Goal: Transaction & Acquisition: Purchase product/service

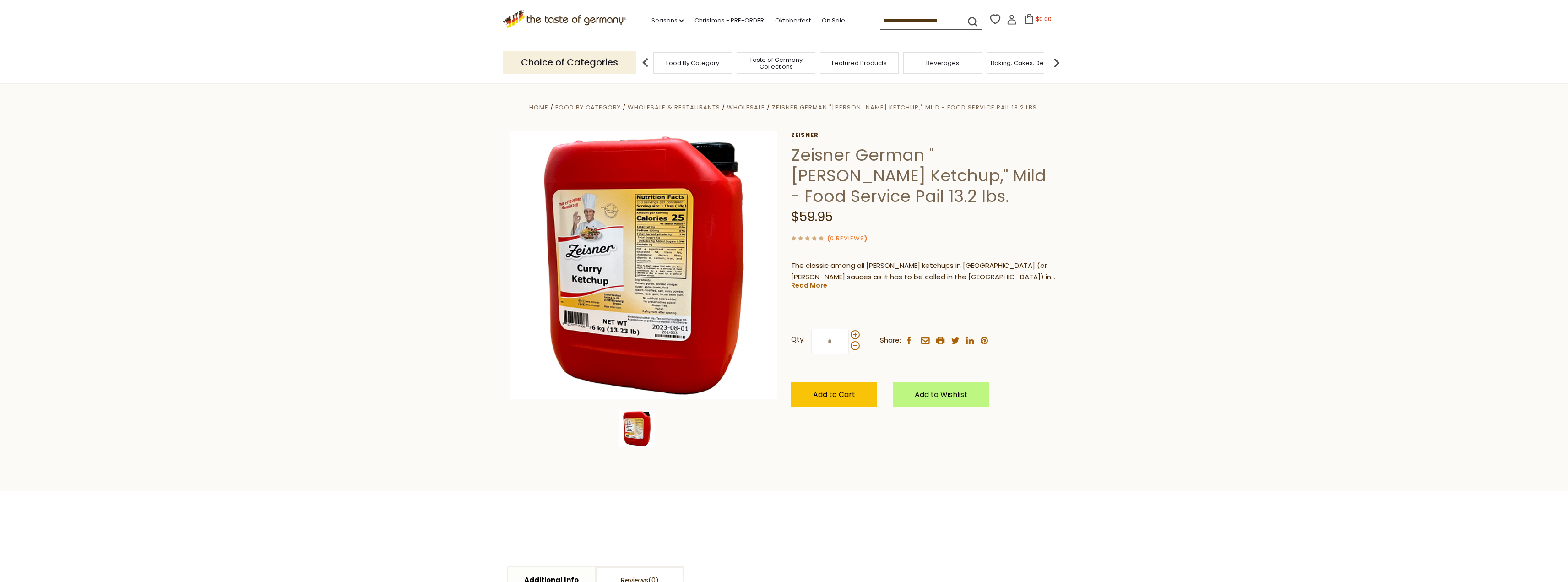
click at [486, 482] on section "Home Food By Category Wholesale & Restaurants Wholesale Zeisner German "[PERSON…" at bounding box center [784, 288] width 1568 height 408
click at [846, 383] on button "Add to Cart" at bounding box center [834, 395] width 86 height 26
click at [857, 331] on span at bounding box center [855, 335] width 9 height 9
click at [849, 329] on input "*" at bounding box center [830, 342] width 37 height 26
type input "*"
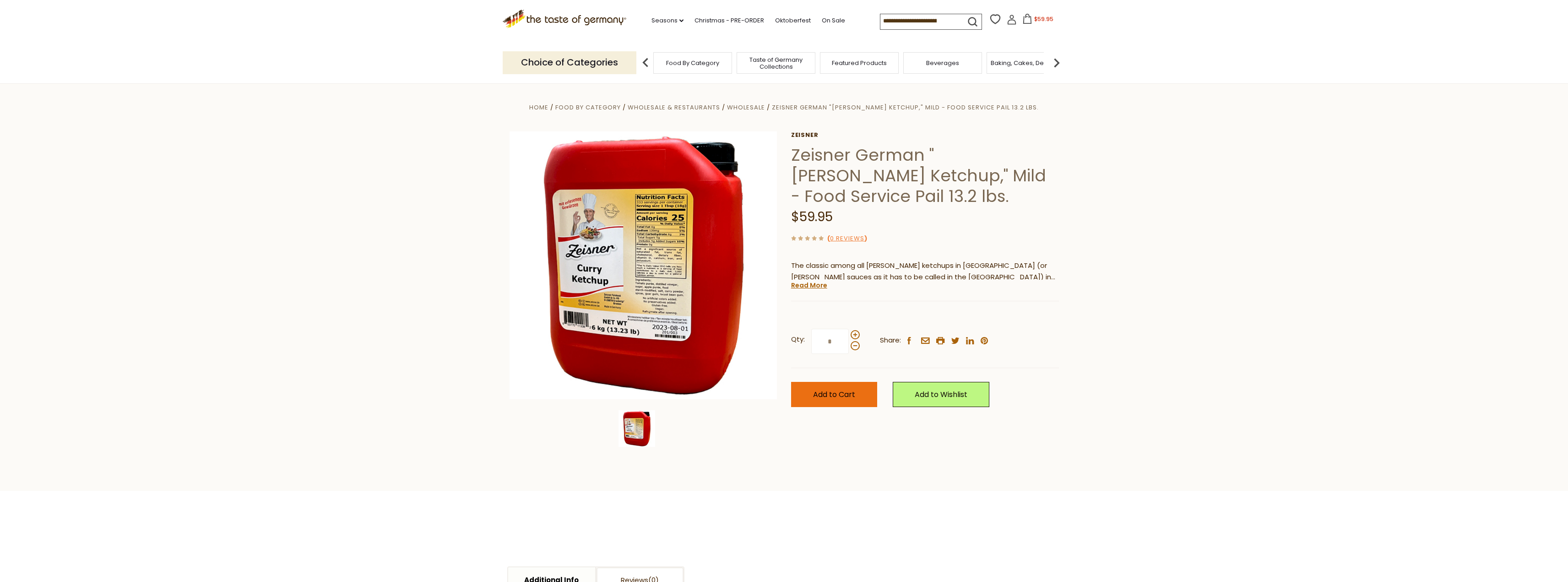
click at [839, 390] on span "Add to Cart" at bounding box center [835, 395] width 42 height 11
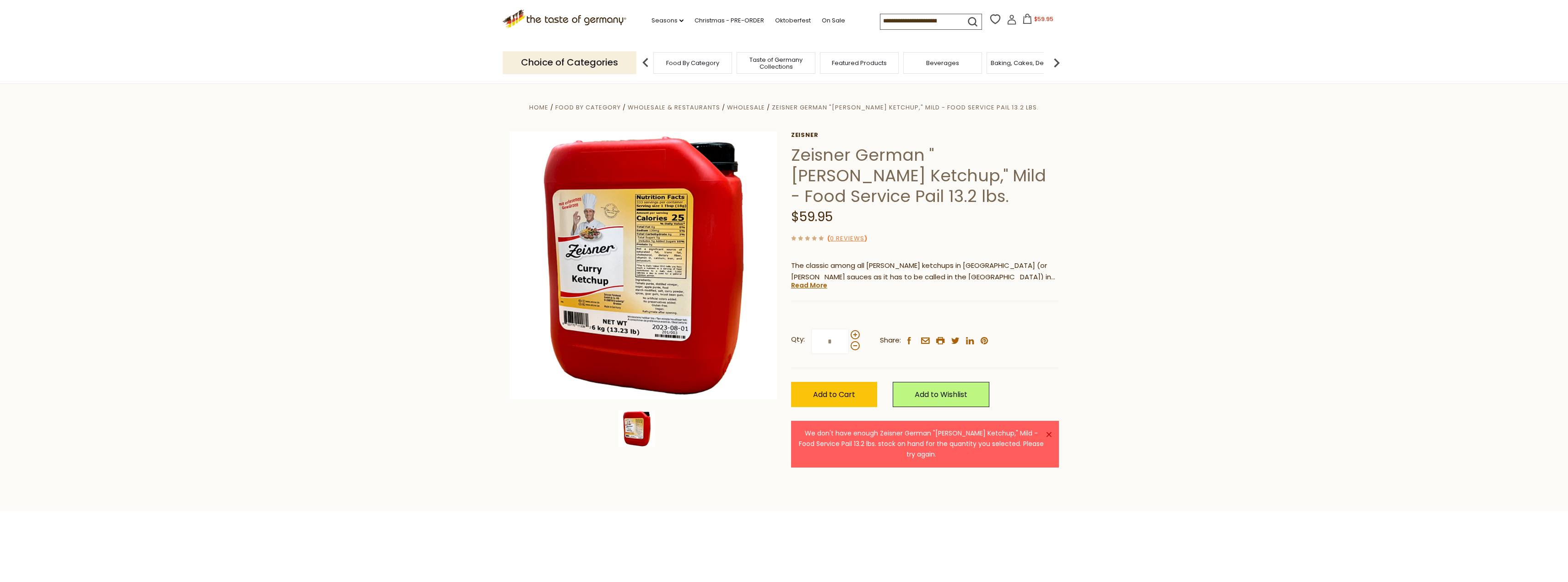
click at [1035, 18] on span "$59.95" at bounding box center [1044, 19] width 19 height 8
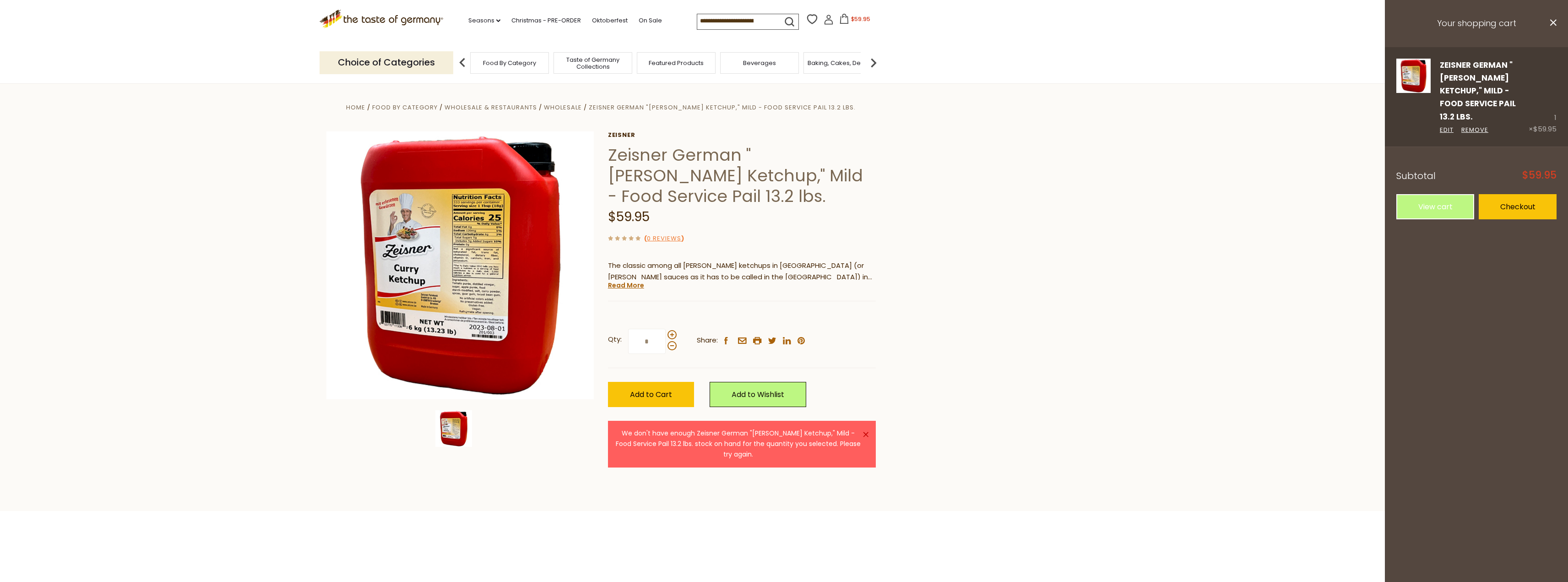
click at [1497, 91] on link "Zeisner German "[PERSON_NAME] Ketchup," Mild - Food Service Pail 13.2 lbs." at bounding box center [1478, 90] width 76 height 63
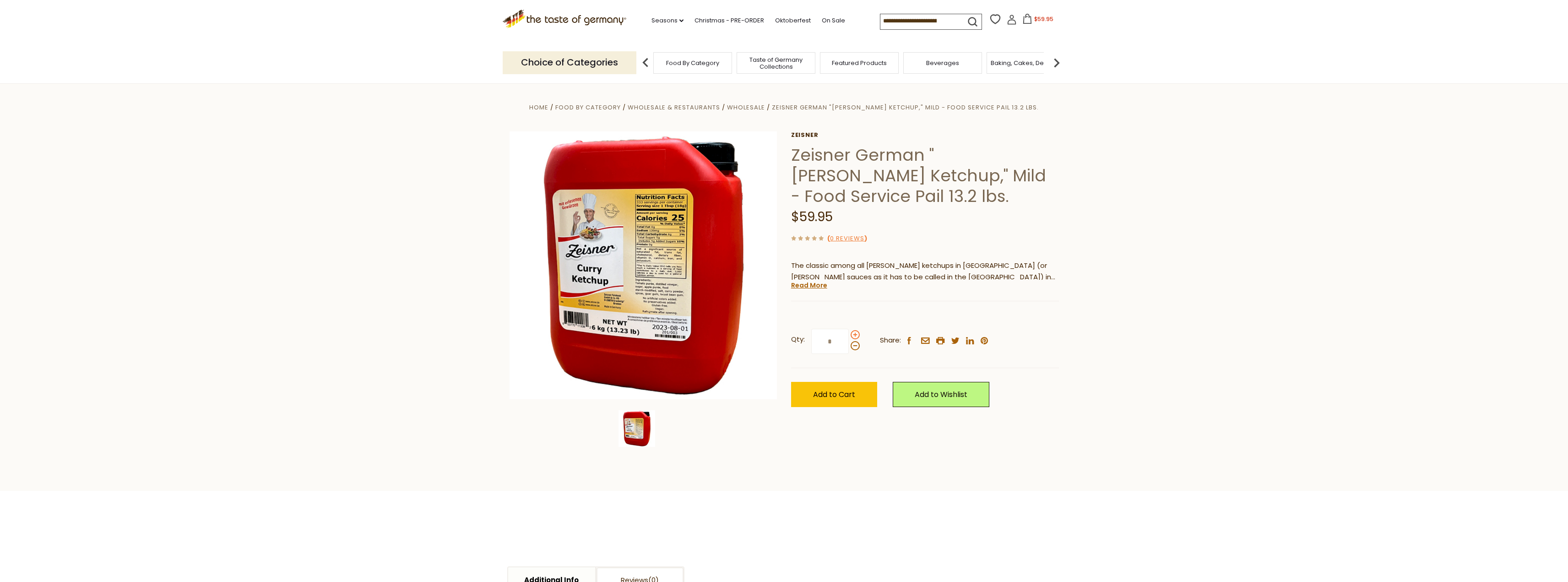
click at [855, 331] on span at bounding box center [855, 335] width 9 height 9
click at [849, 329] on input "*" at bounding box center [830, 342] width 37 height 26
click at [855, 342] on span at bounding box center [855, 346] width 9 height 9
click at [849, 329] on input "*" at bounding box center [830, 342] width 37 height 26
click at [856, 331] on span at bounding box center [855, 335] width 9 height 9
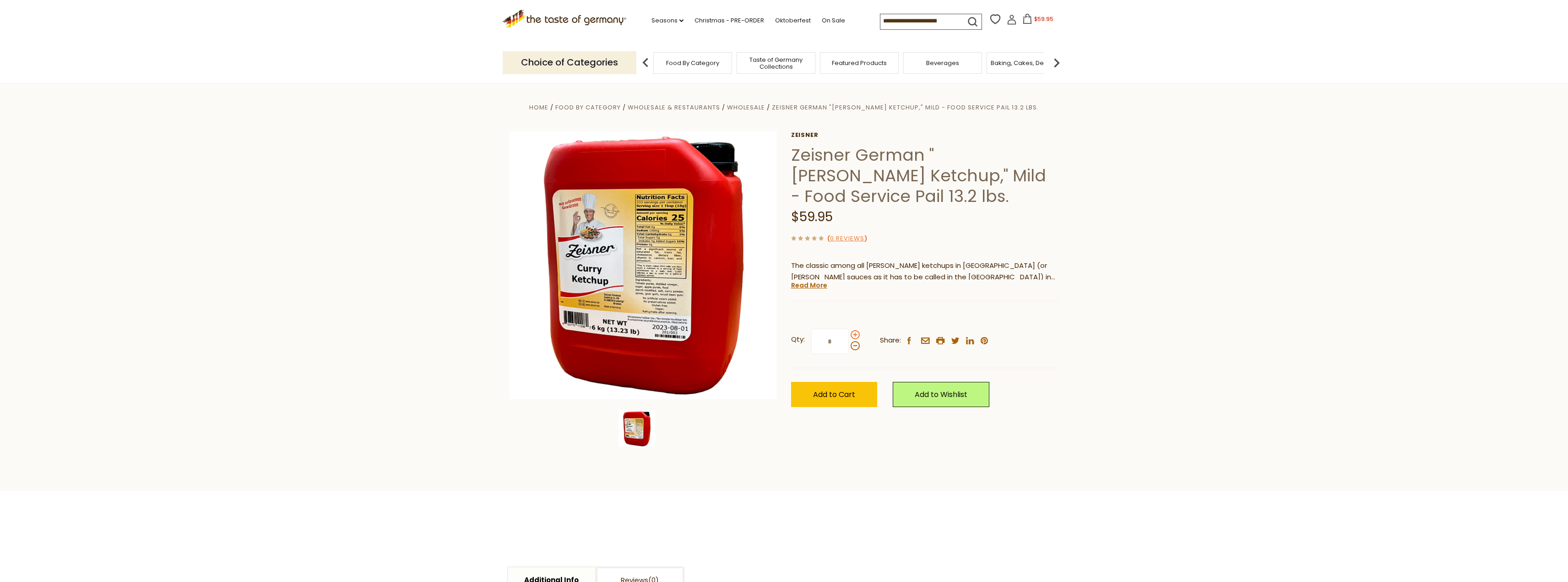
click at [849, 329] on input "*" at bounding box center [830, 342] width 37 height 26
type input "*"
click at [828, 383] on button "Add to Cart" at bounding box center [834, 395] width 86 height 26
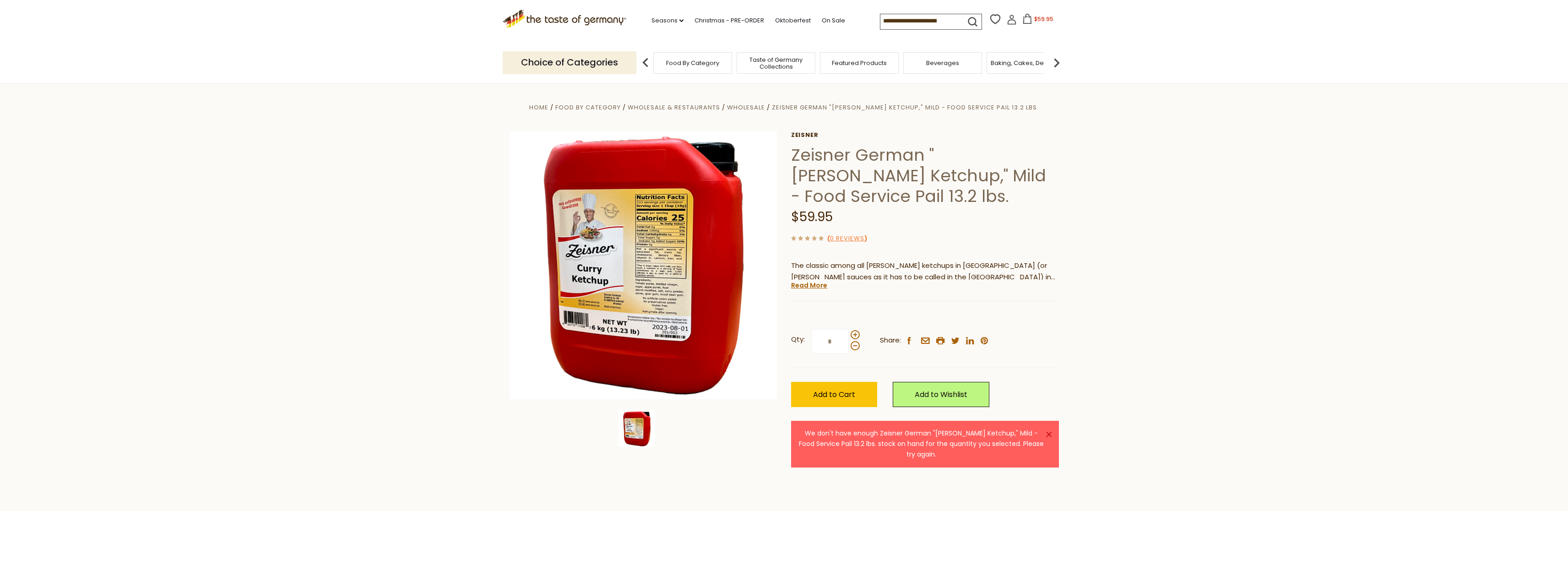
click at [834, 329] on input "*" at bounding box center [830, 342] width 37 height 26
type input "*"
click at [791, 383] on button "Add to Cart" at bounding box center [834, 395] width 86 height 26
type input "*"
click at [791, 383] on button "Add to Cart" at bounding box center [834, 395] width 86 height 26
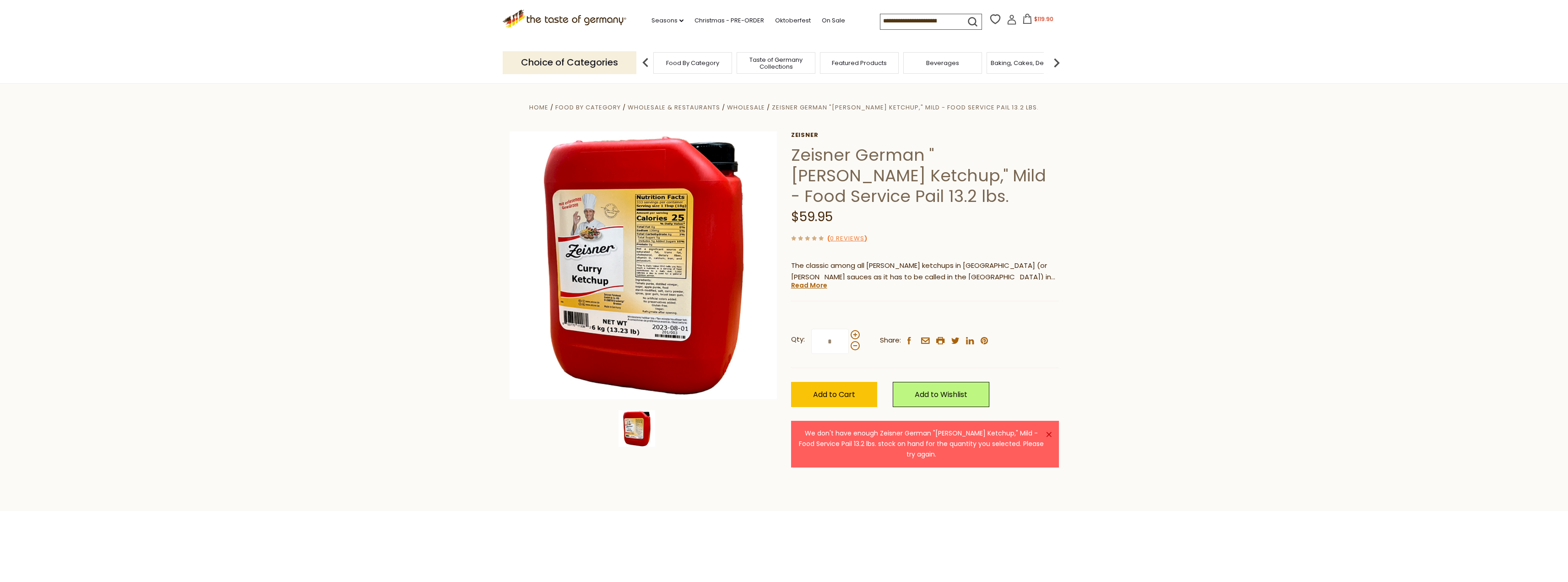
drag, startPoint x: 811, startPoint y: 549, endPoint x: 803, endPoint y: 538, distance: 13.6
click at [835, 329] on input "*" at bounding box center [830, 342] width 37 height 26
click at [1037, 17] on span "$119.9" at bounding box center [1044, 19] width 15 height 8
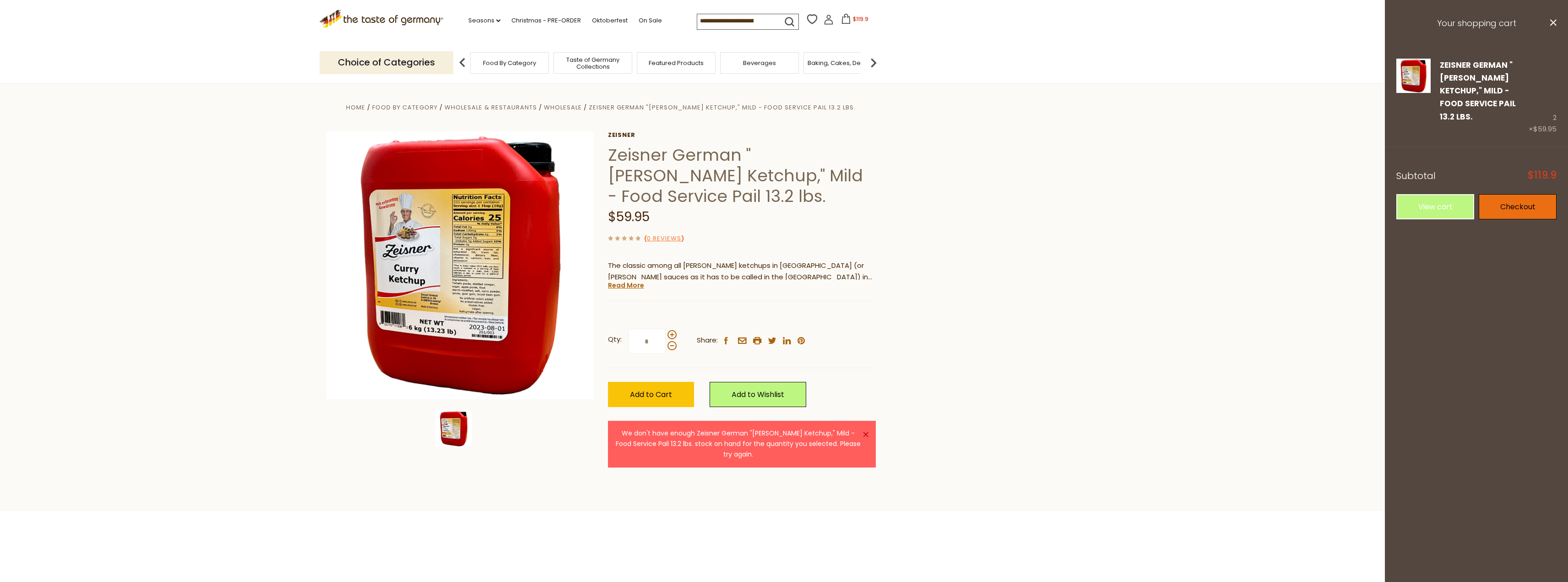
click at [1512, 198] on link "Checkout" at bounding box center [1518, 207] width 78 height 26
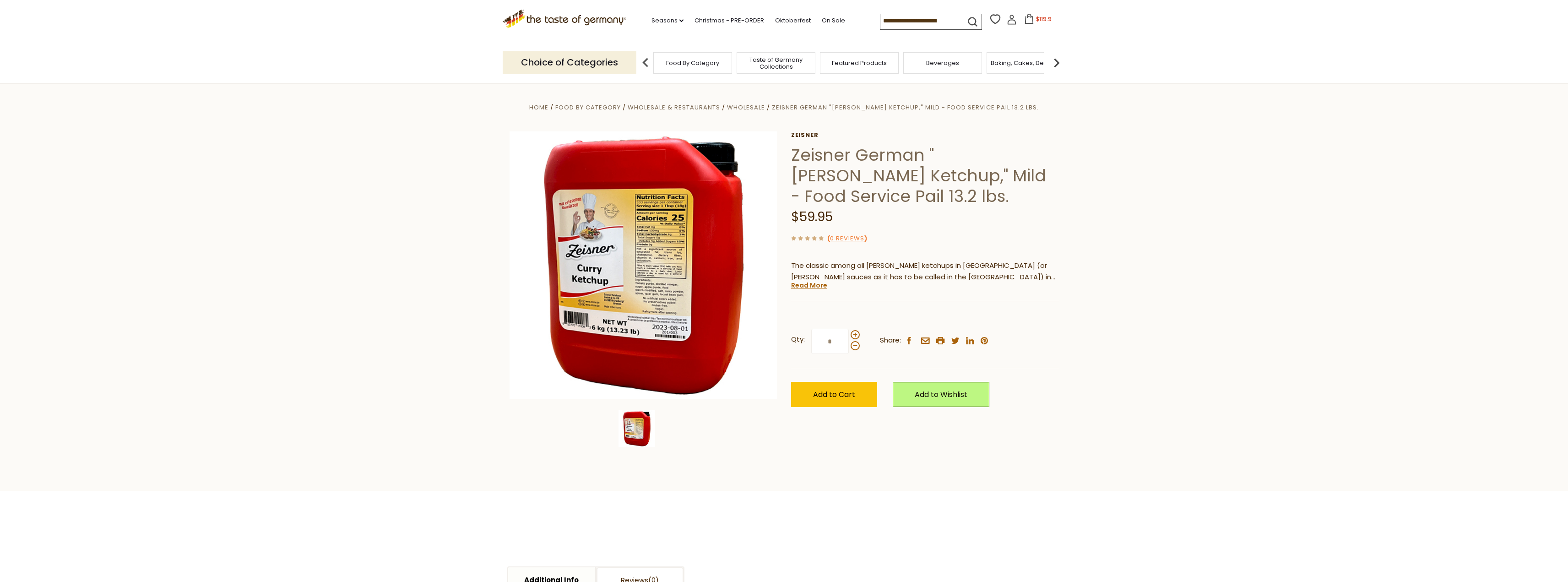
click at [1025, 461] on section "Home Food By Category Wholesale & Restaurants Wholesale Zeisner German "Curry K…" at bounding box center [784, 288] width 1568 height 408
click at [855, 331] on span at bounding box center [855, 335] width 9 height 9
click at [849, 329] on input "*" at bounding box center [830, 342] width 37 height 26
click at [854, 342] on span at bounding box center [855, 346] width 9 height 9
click at [849, 329] on input "*" at bounding box center [830, 342] width 37 height 26
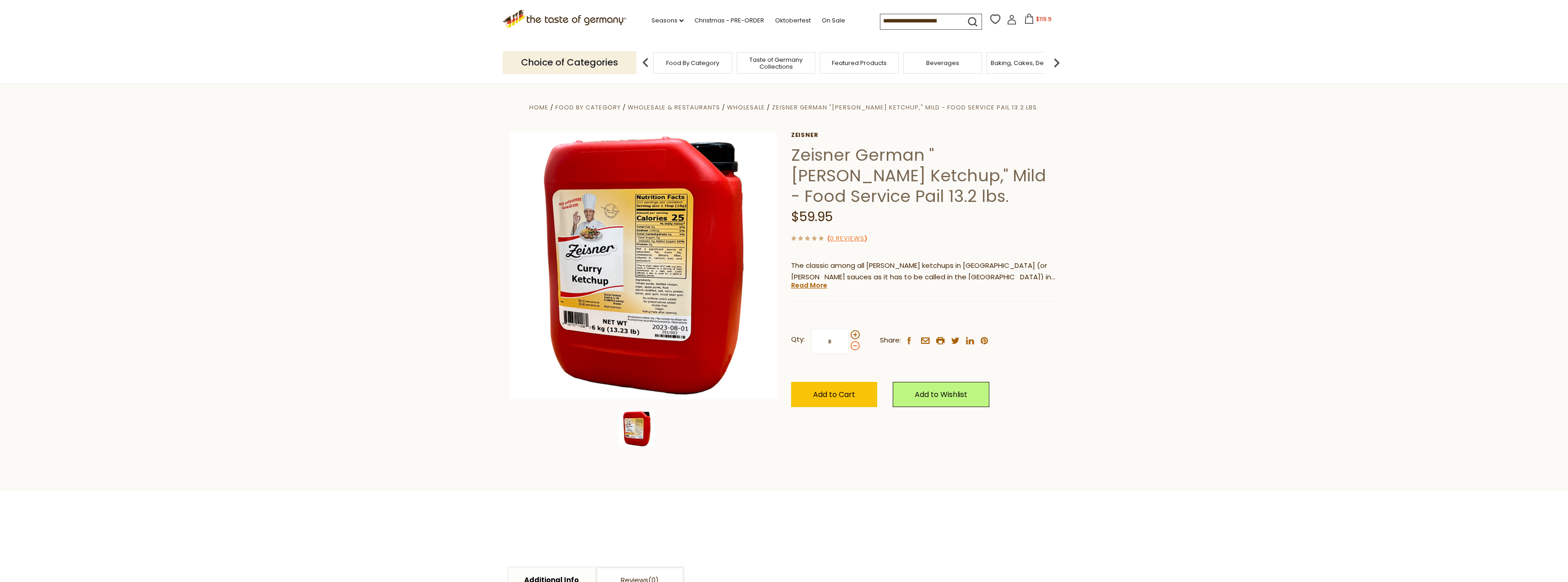
type input "*"
click at [827, 390] on span "Add to Cart" at bounding box center [835, 395] width 42 height 11
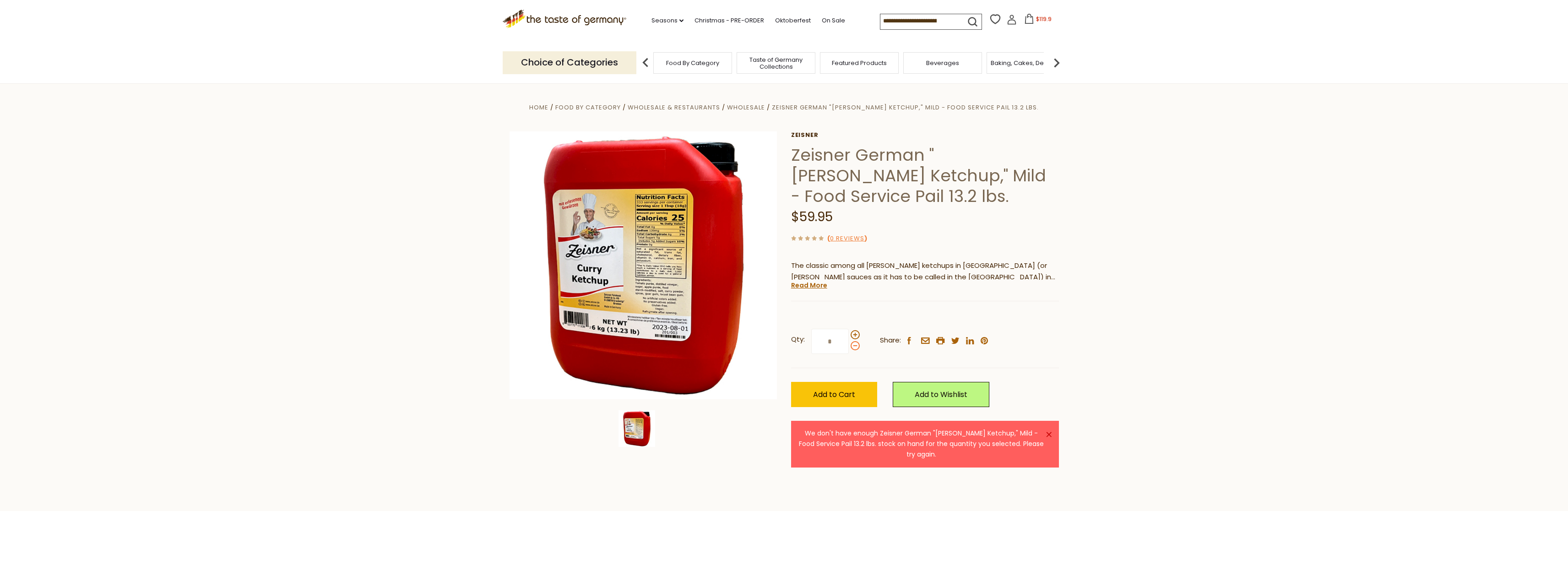
click at [855, 342] on span at bounding box center [855, 346] width 9 height 9
click at [849, 329] on input "*" at bounding box center [830, 342] width 37 height 26
type input "*"
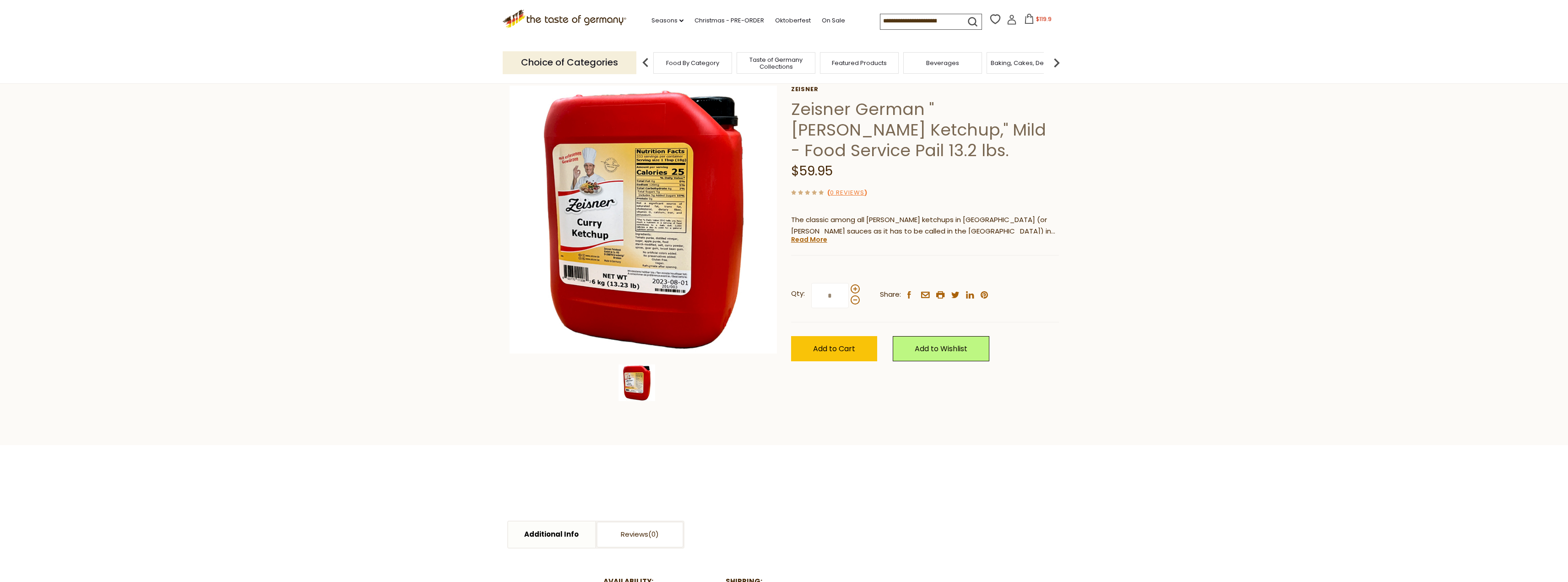
click at [1037, 23] on span "$119.9" at bounding box center [1044, 19] width 15 height 8
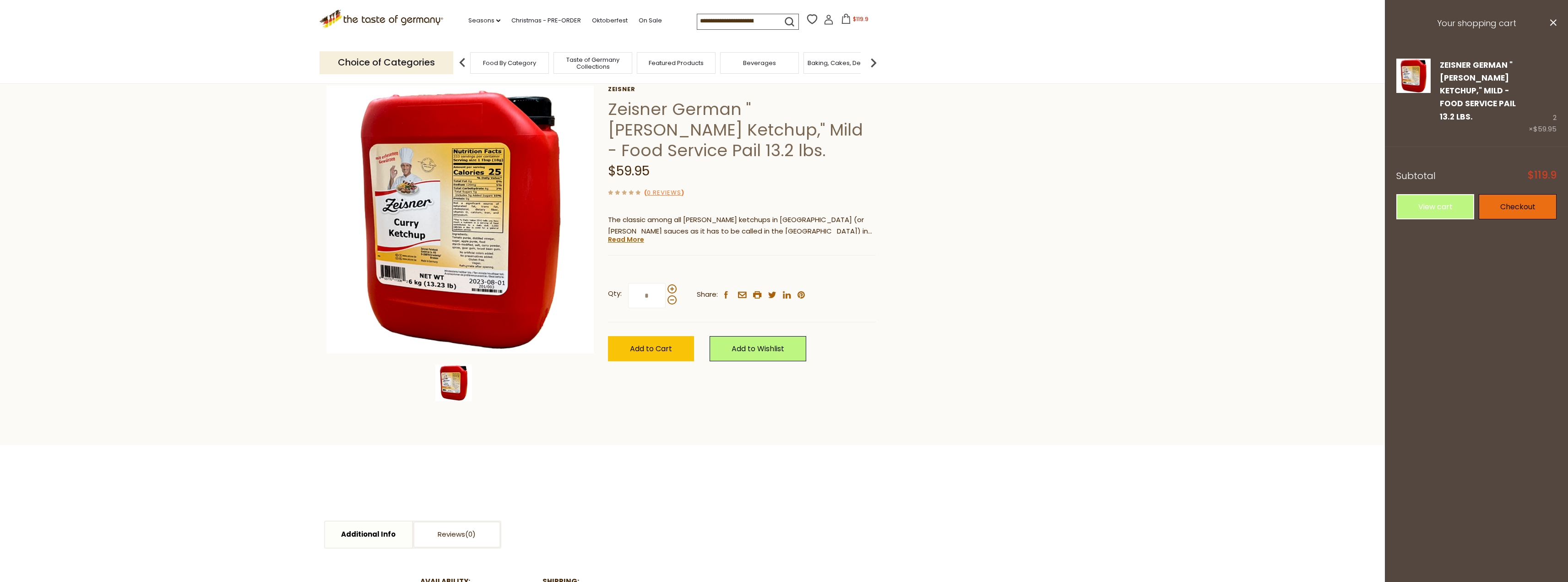
click at [1535, 195] on link "Checkout" at bounding box center [1518, 207] width 78 height 26
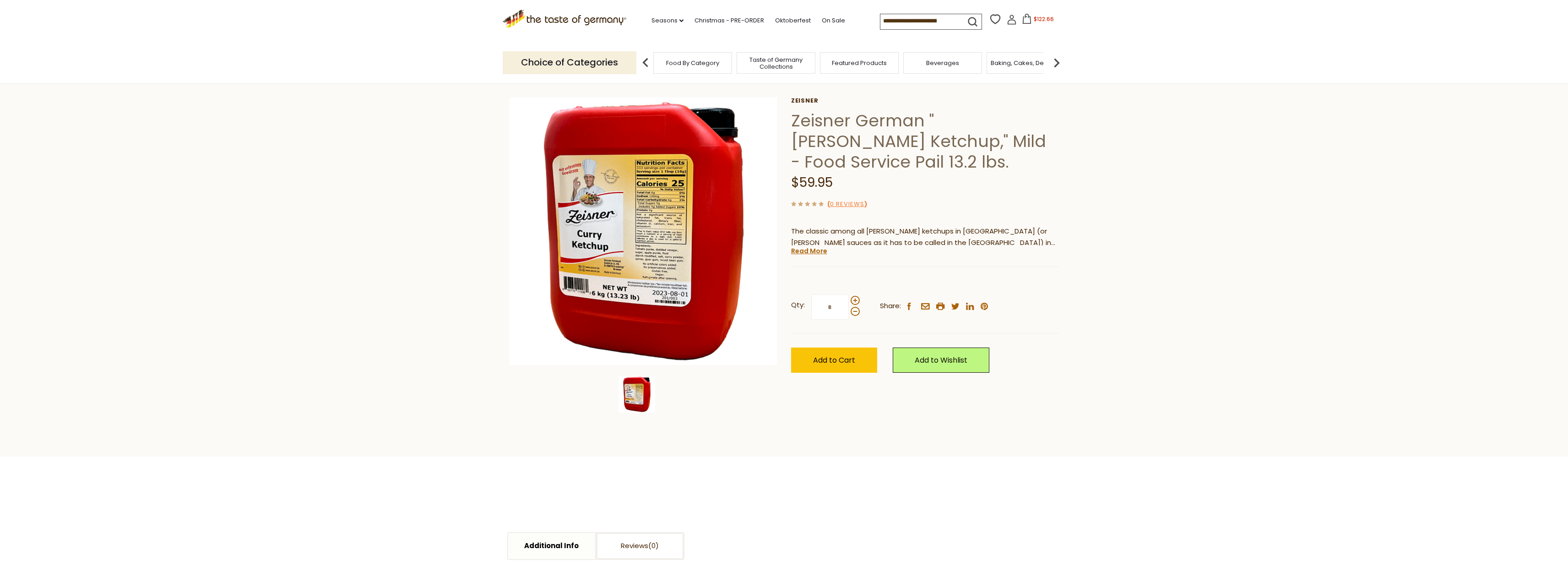
scroll to position [46, 0]
